Goal: Information Seeking & Learning: Learn about a topic

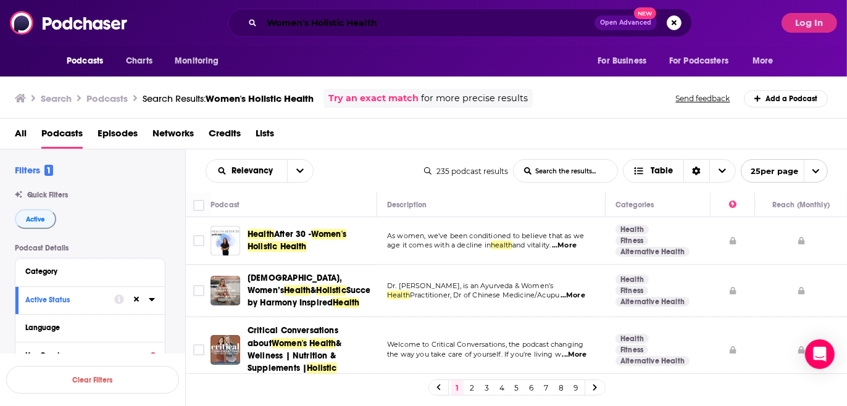
click at [291, 25] on input "Women's Holistic Health" at bounding box center [428, 23] width 333 height 20
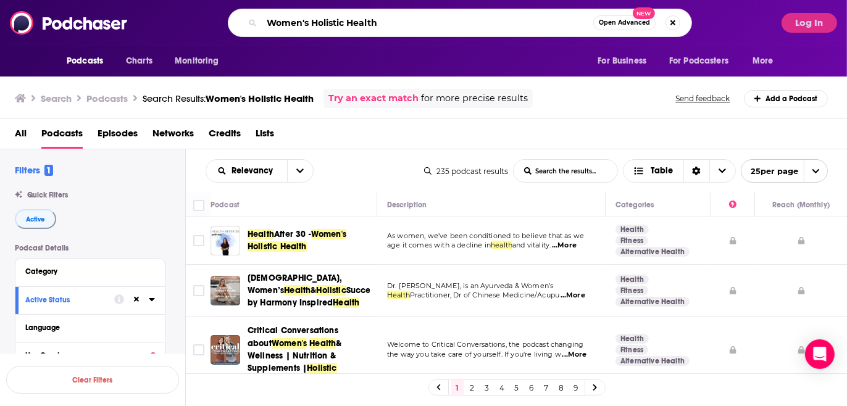
click at [291, 25] on input "Women's Holistic Health" at bounding box center [427, 23] width 331 height 20
paste input "Age Well with [PERSON_NAME]"
type input "Age Well with [PERSON_NAME]"
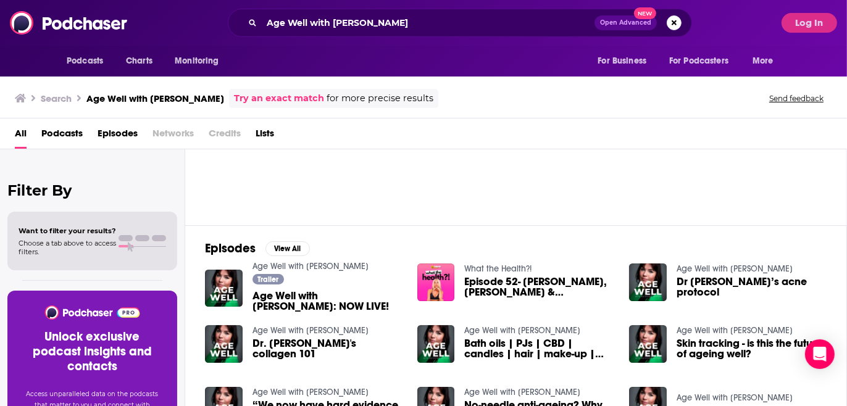
scroll to position [99, 0]
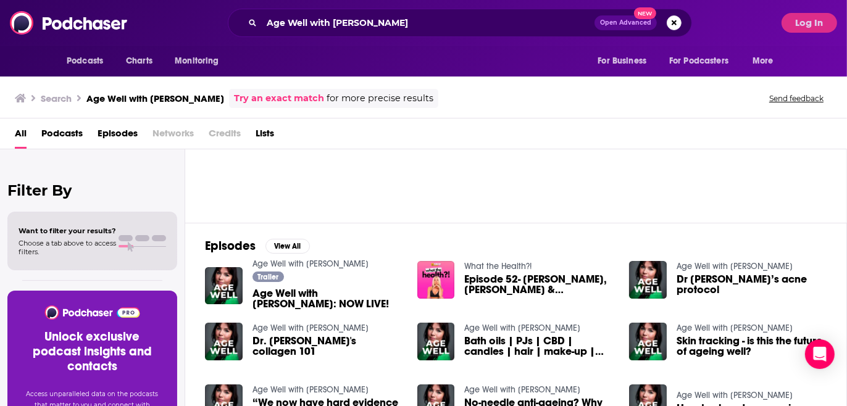
click at [315, 293] on span "Age Well with [PERSON_NAME]: NOW LIVE!" at bounding box center [327, 298] width 150 height 21
